Goal: Information Seeking & Learning: Understand process/instructions

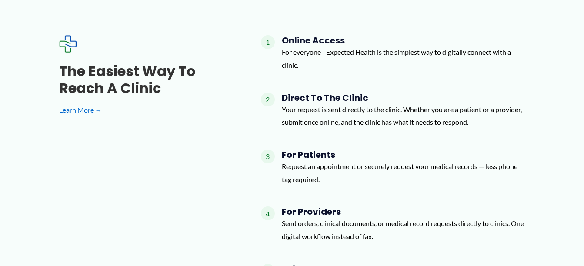
scroll to position [1141, 0]
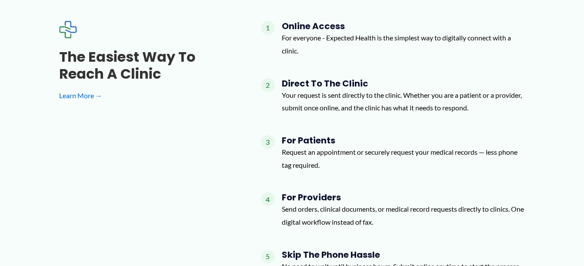
click at [299, 192] on h4 "For Providers" at bounding box center [403, 197] width 243 height 10
click at [100, 89] on link "Learn More →" at bounding box center [146, 95] width 174 height 13
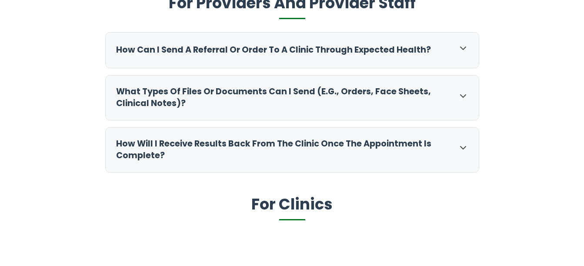
scroll to position [515, 0]
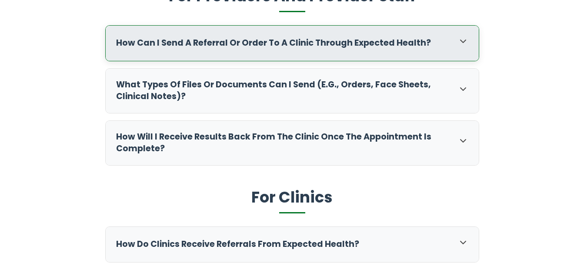
click at [471, 40] on div "How can I send a referral or order to a clinic through Expected Health?" at bounding box center [292, 43] width 373 height 35
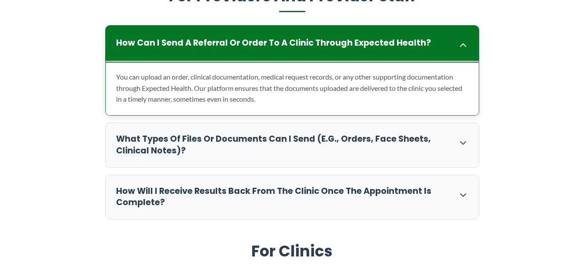
click at [471, 40] on div "How can I send a referral or order to a clinic through Expected Health?" at bounding box center [292, 43] width 373 height 35
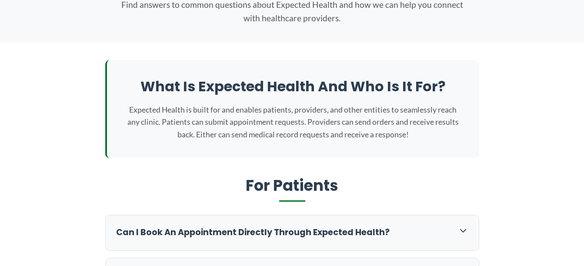
scroll to position [0, 0]
